Goal: Task Accomplishment & Management: Manage account settings

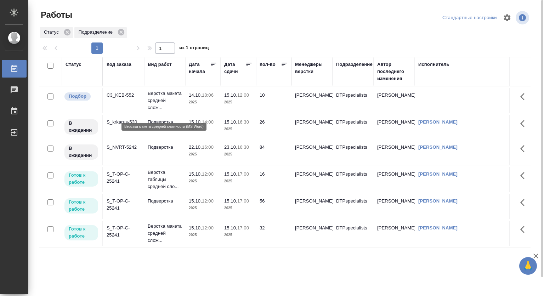
click at [153, 95] on p "Верстка макета средней слож..." at bounding box center [165, 100] width 34 height 21
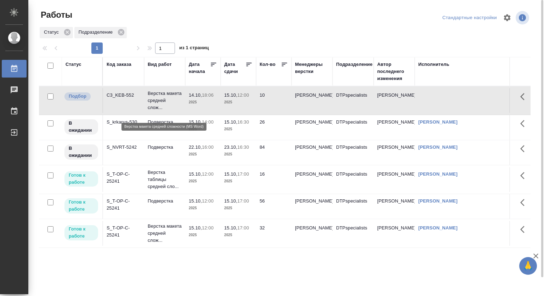
click at [153, 95] on p "Верстка макета средней слож..." at bounding box center [165, 100] width 34 height 21
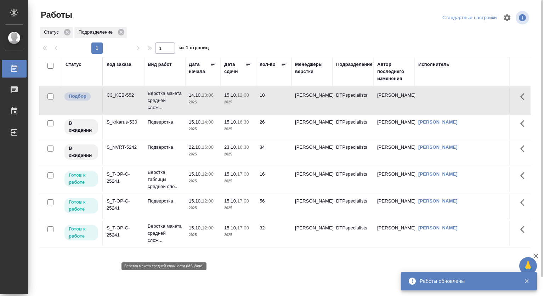
click at [159, 237] on p "Верстка макета средней слож..." at bounding box center [165, 233] width 34 height 21
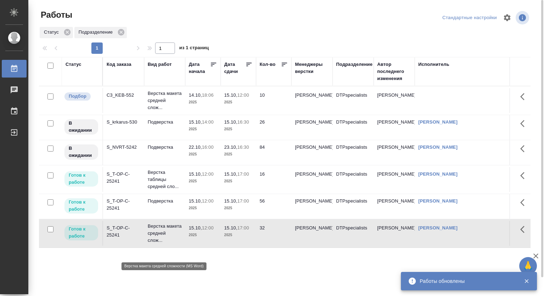
click at [159, 237] on p "Верстка макета средней слож..." at bounding box center [165, 233] width 34 height 21
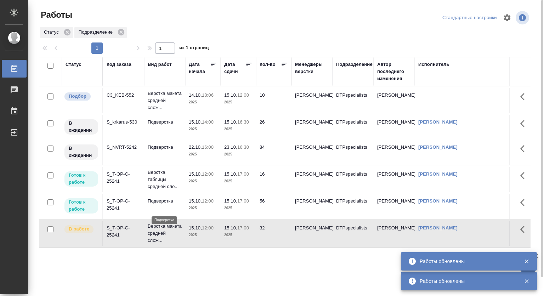
click at [164, 205] on p "Подверстка" at bounding box center [165, 200] width 34 height 7
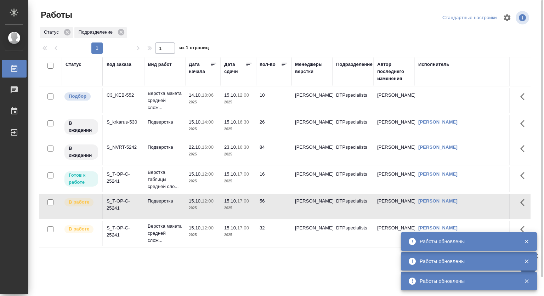
click at [157, 180] on p "Верстка таблицы средней сло..." at bounding box center [165, 179] width 34 height 21
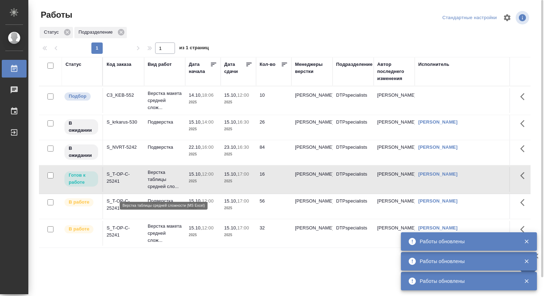
click at [157, 180] on p "Верстка таблицы средней сло..." at bounding box center [165, 179] width 34 height 21
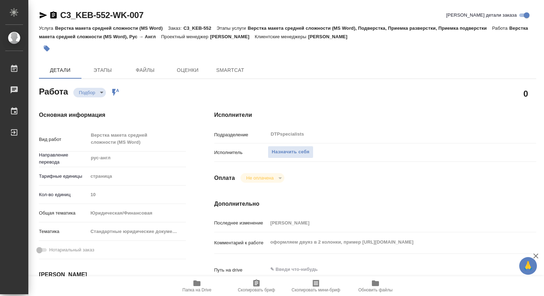
type textarea "x"
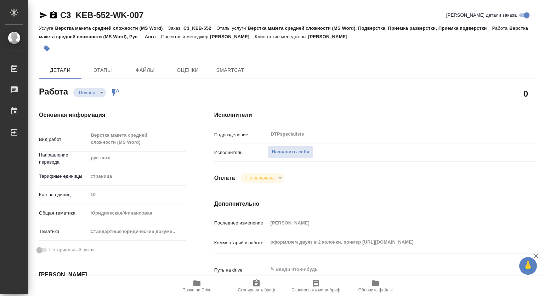
type textarea "x"
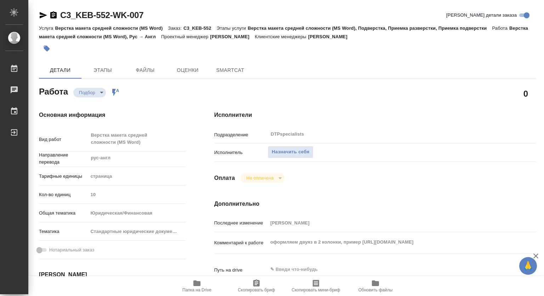
type textarea "x"
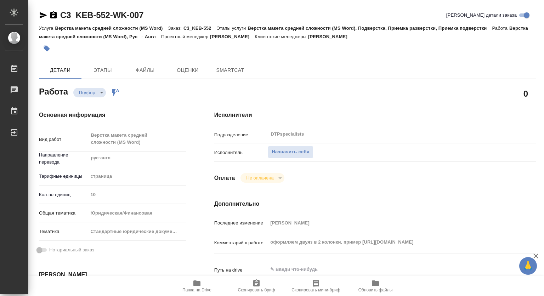
type textarea "x"
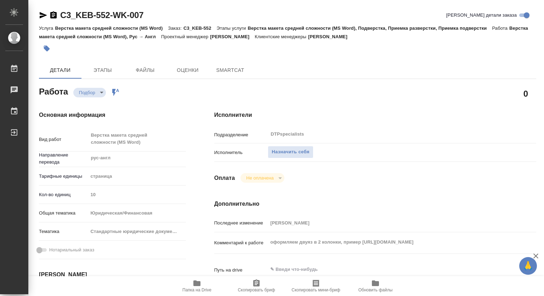
type textarea "x"
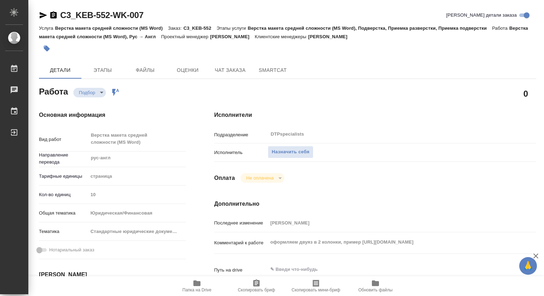
type textarea "x"
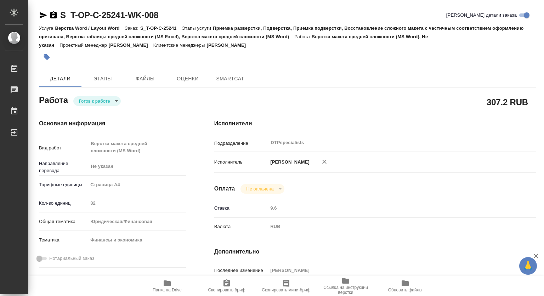
type textarea "x"
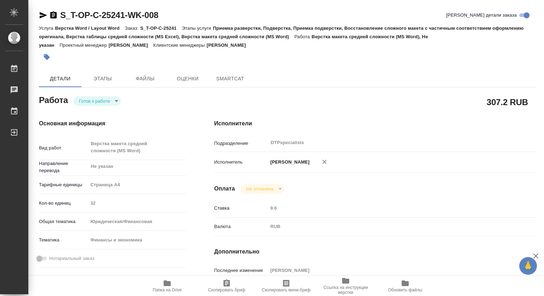
click at [104, 99] on body "🙏 .cls-1 fill:#fff; AWATERA Kovtun Svetlana Работы Чаты График Выйти S_T-OP-C-2…" at bounding box center [272, 148] width 544 height 296
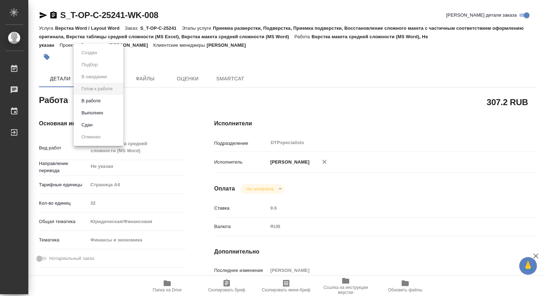
type textarea "x"
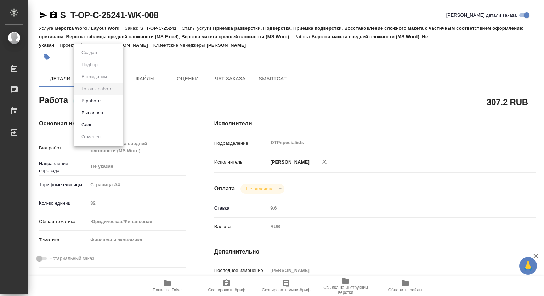
click at [95, 102] on button "В работе" at bounding box center [90, 101] width 23 height 8
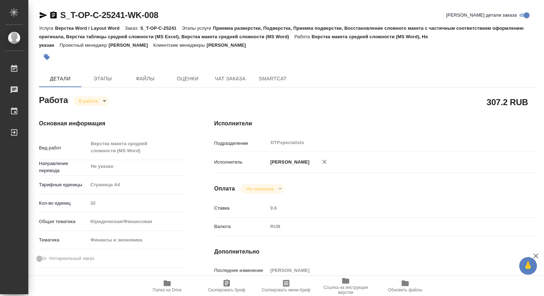
type textarea "x"
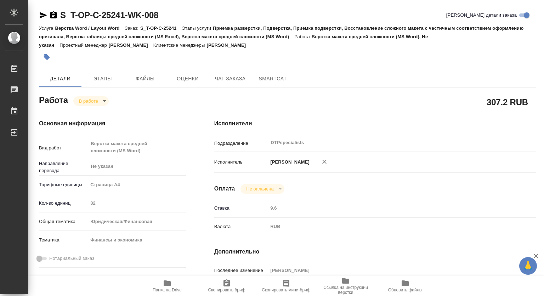
type textarea "x"
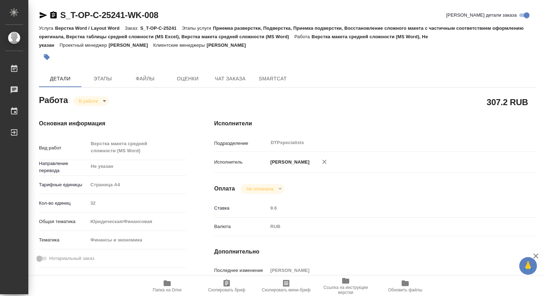
type textarea "x"
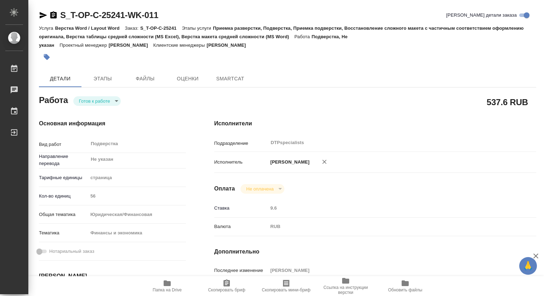
type textarea "x"
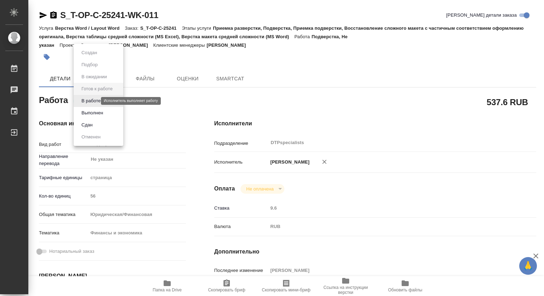
click at [93, 103] on body "🙏 .cls-1 fill:#fff; AWATERA [PERSON_NAME] Чаты График Выйти S_T-OP-C-25241-WK-0…" at bounding box center [272, 148] width 544 height 296
type textarea "x"
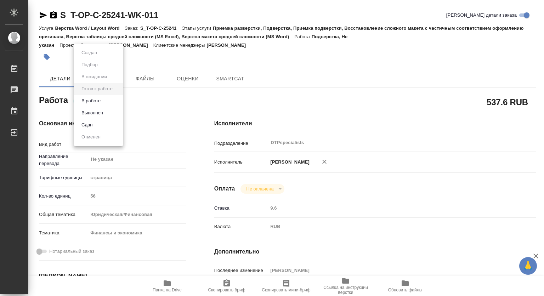
type textarea "x"
drag, startPoint x: 88, startPoint y: 102, endPoint x: 122, endPoint y: 78, distance: 41.6
click at [88, 101] on button "В работе" at bounding box center [90, 101] width 23 height 8
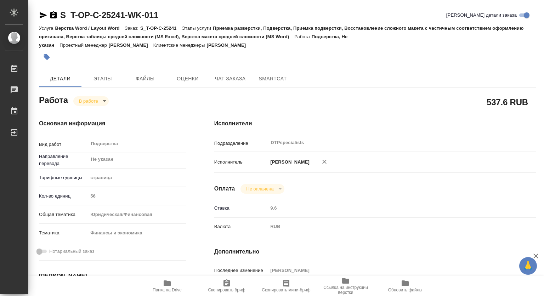
type textarea "x"
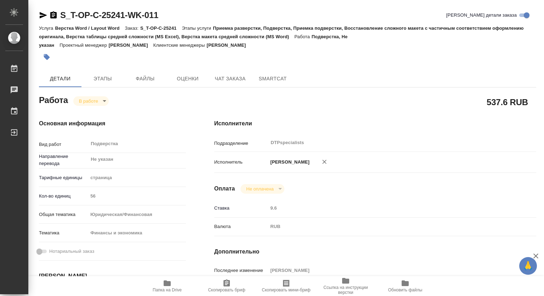
type textarea "x"
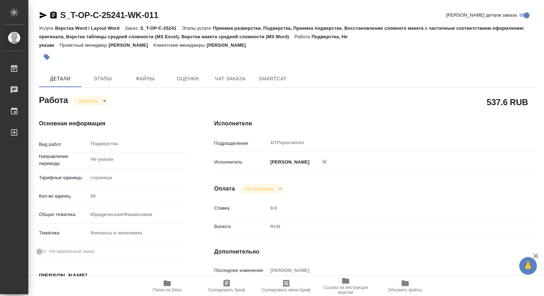
type textarea "x"
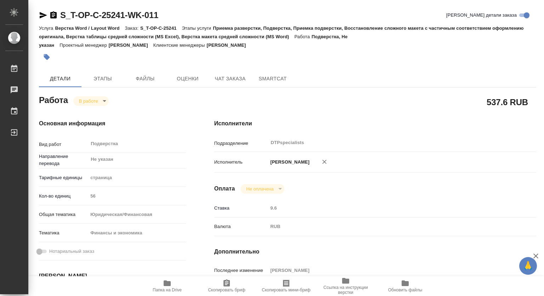
type textarea "x"
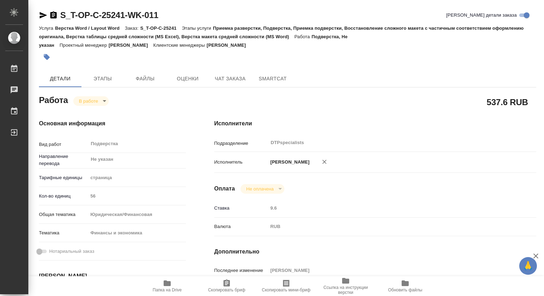
type textarea "x"
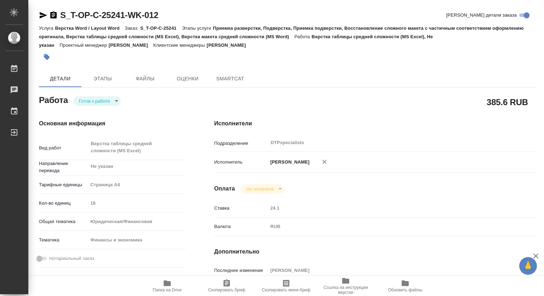
type textarea "x"
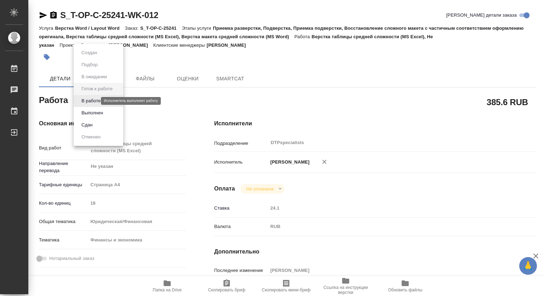
click at [91, 99] on body "🙏 .cls-1 fill:#fff; AWATERA [PERSON_NAME] Чаты График Выйти S_T-OP-C-25241-WK-0…" at bounding box center [272, 148] width 544 height 296
click at [87, 101] on button "В работе" at bounding box center [90, 101] width 23 height 8
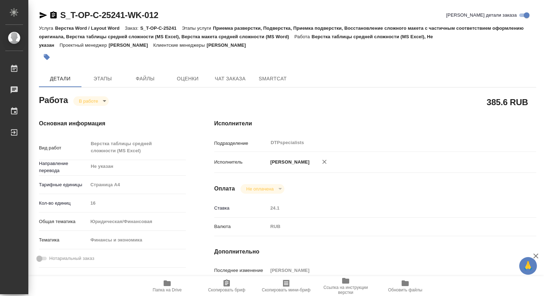
type textarea "x"
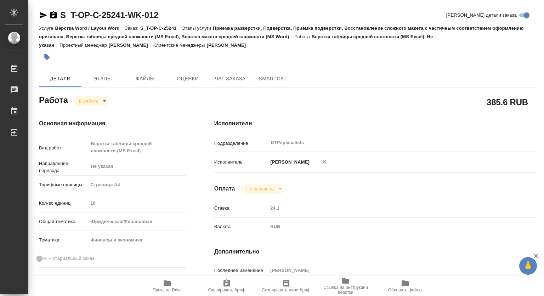
type textarea "x"
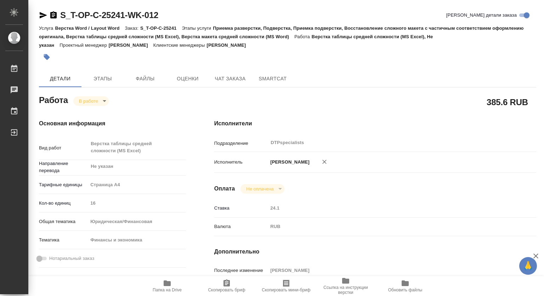
type textarea "x"
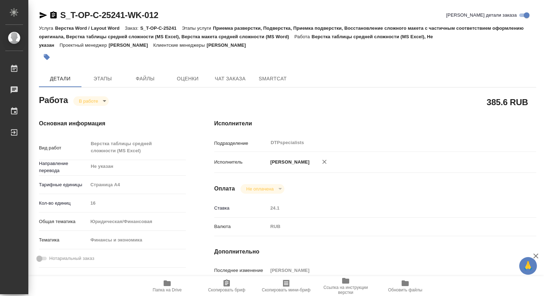
type textarea "x"
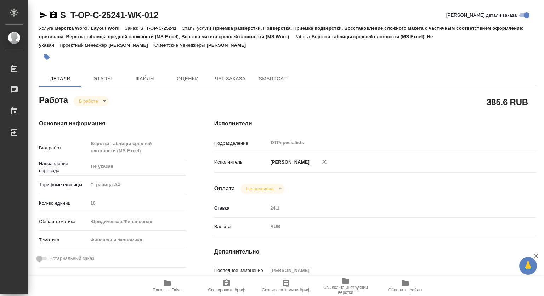
scroll to position [142, 0]
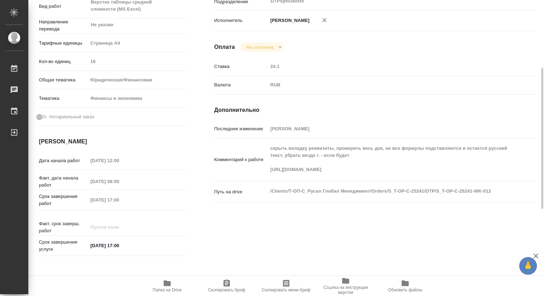
type textarea "x"
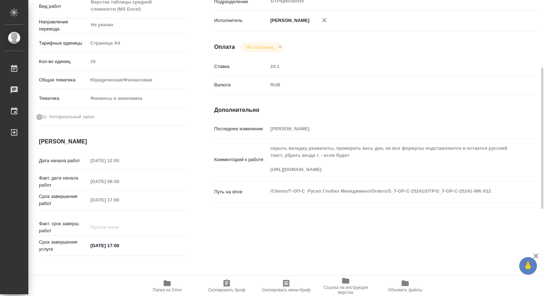
type textarea "x"
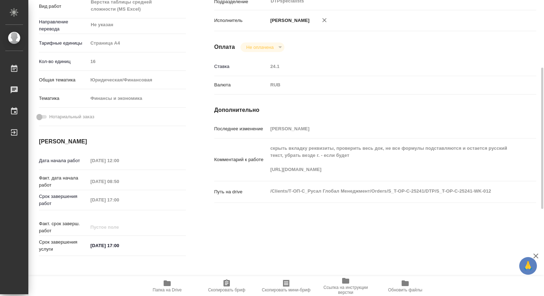
click at [253, 176] on div "Комментарий к работе скрыть вкладку реквизиты, проверить весь док, не все форму…" at bounding box center [375, 159] width 322 height 37
